Goal: Navigation & Orientation: Find specific page/section

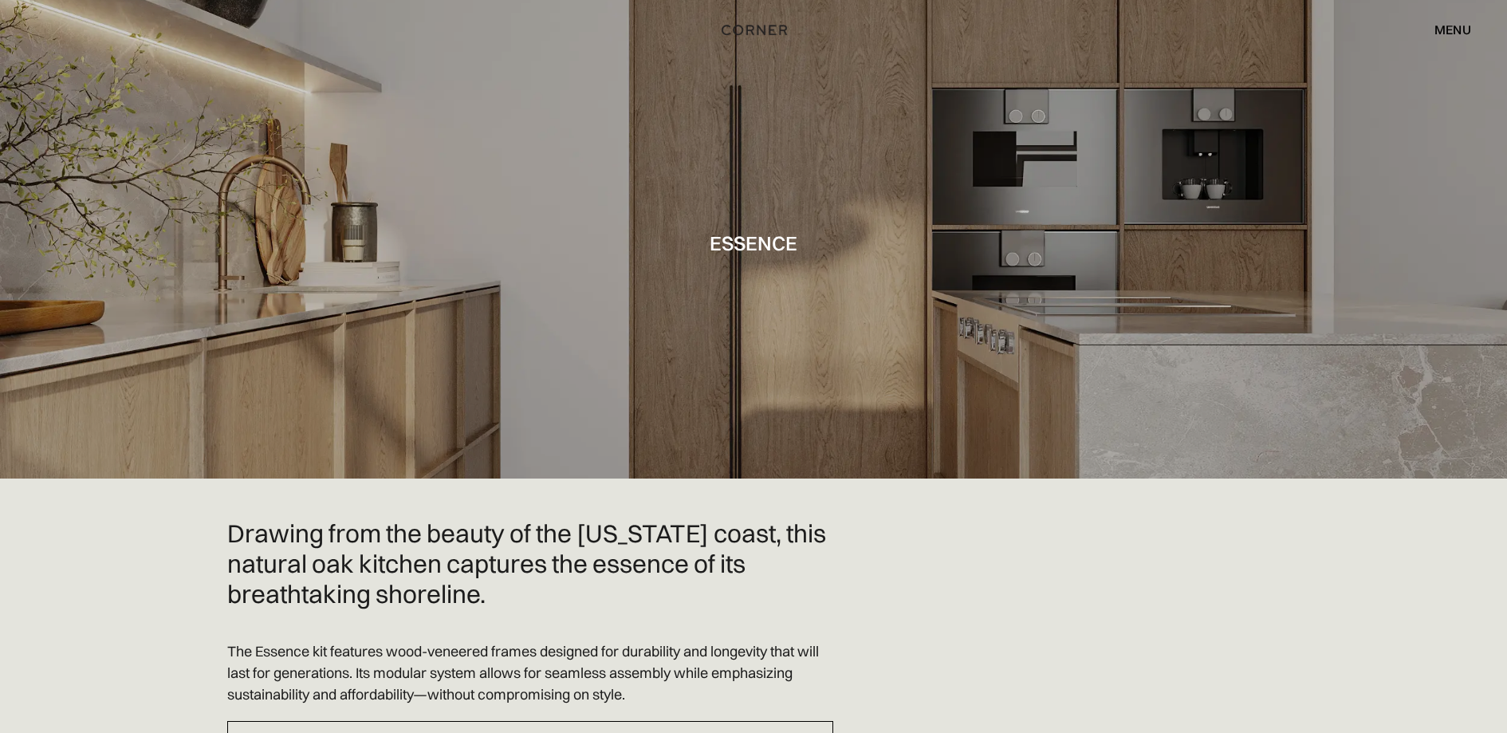
click at [762, 31] on img "home" at bounding box center [754, 30] width 65 height 21
click at [1458, 25] on div "menu" at bounding box center [1453, 29] width 37 height 13
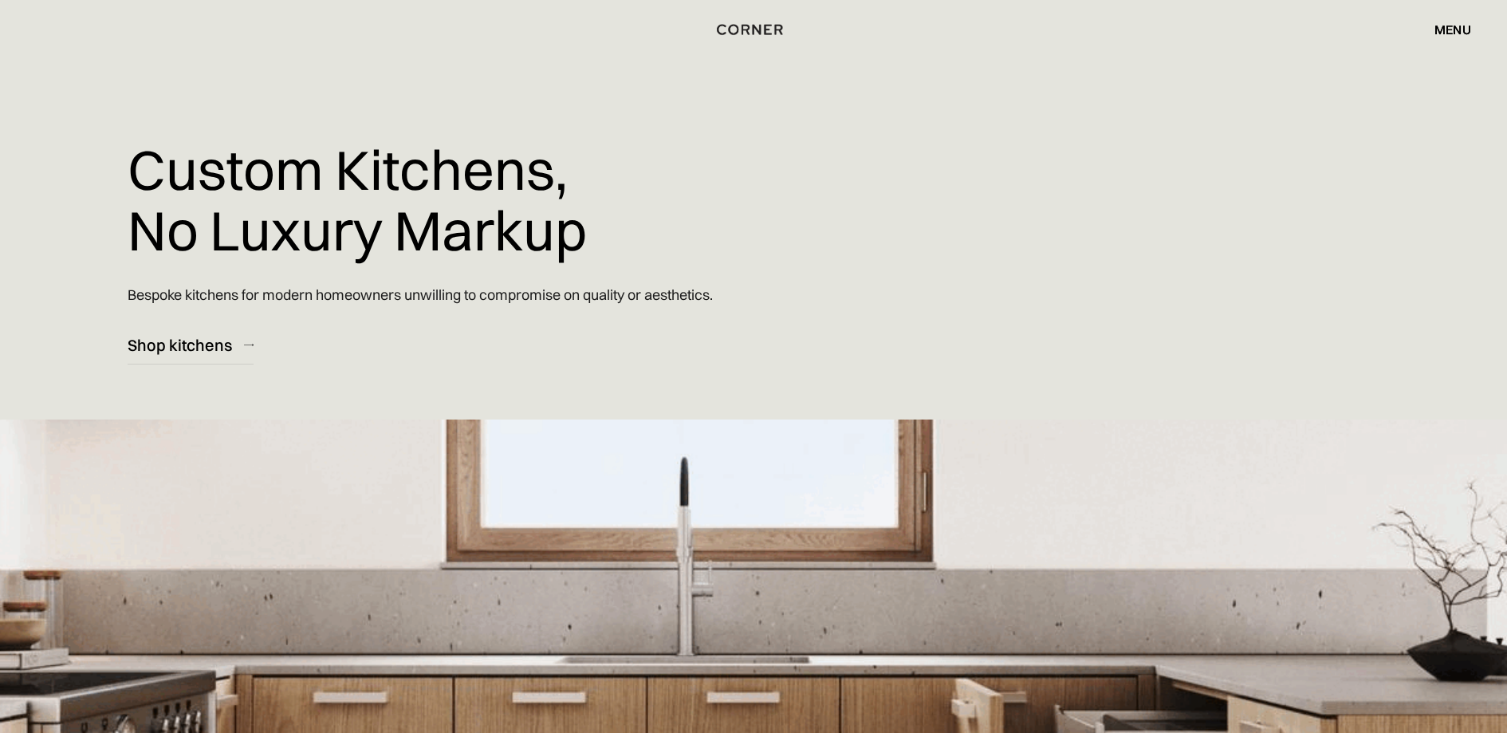
click at [1460, 25] on div "menu" at bounding box center [1453, 29] width 37 height 13
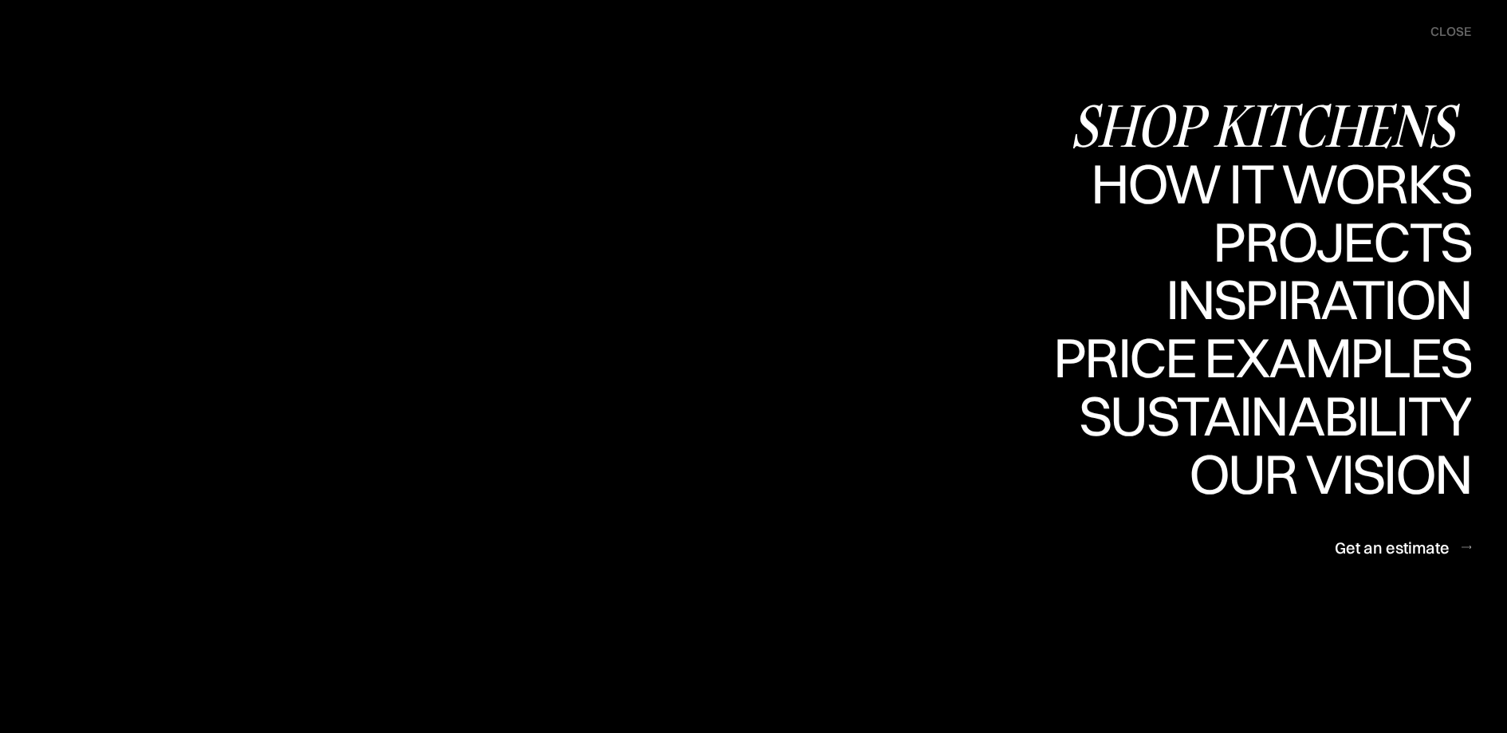
click at [1273, 113] on div "Shop Kitchens" at bounding box center [1270, 125] width 401 height 56
